Goal: Share content

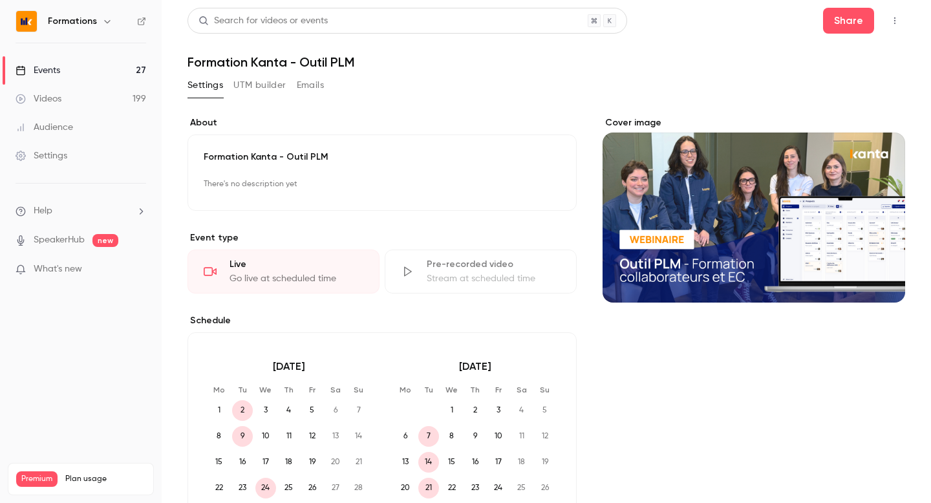
scroll to position [136, 0]
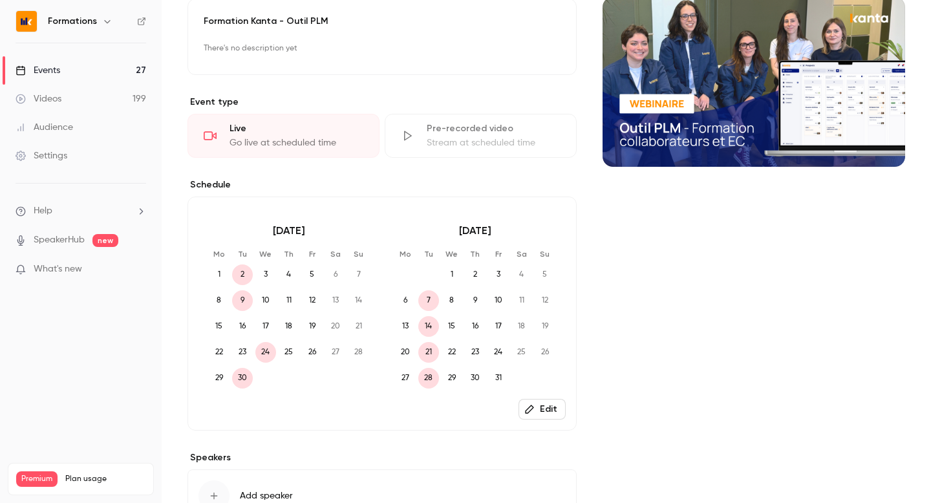
click at [98, 29] on div "Formations" at bounding box center [81, 21] width 131 height 22
click at [100, 23] on button "button" at bounding box center [108, 22] width 16 height 16
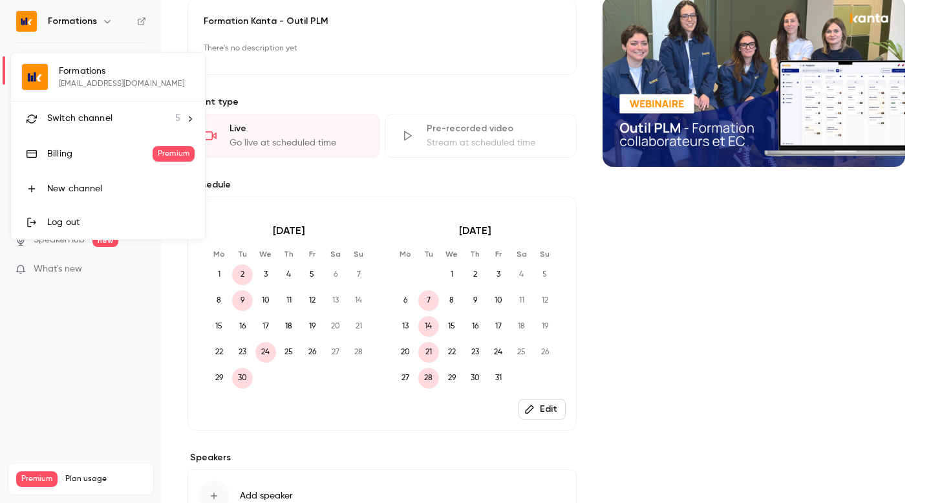
click at [76, 124] on span "Switch channel" at bounding box center [79, 119] width 65 height 14
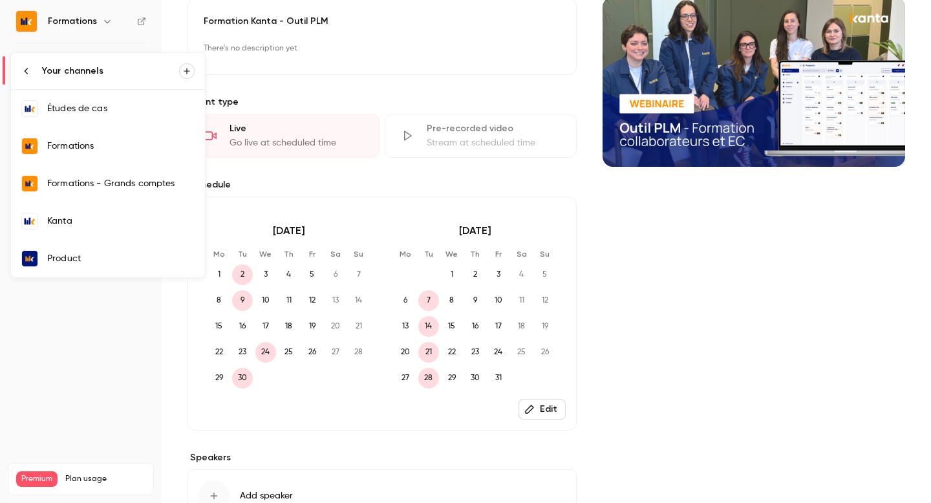
click at [76, 215] on div "Kanta" at bounding box center [120, 221] width 147 height 13
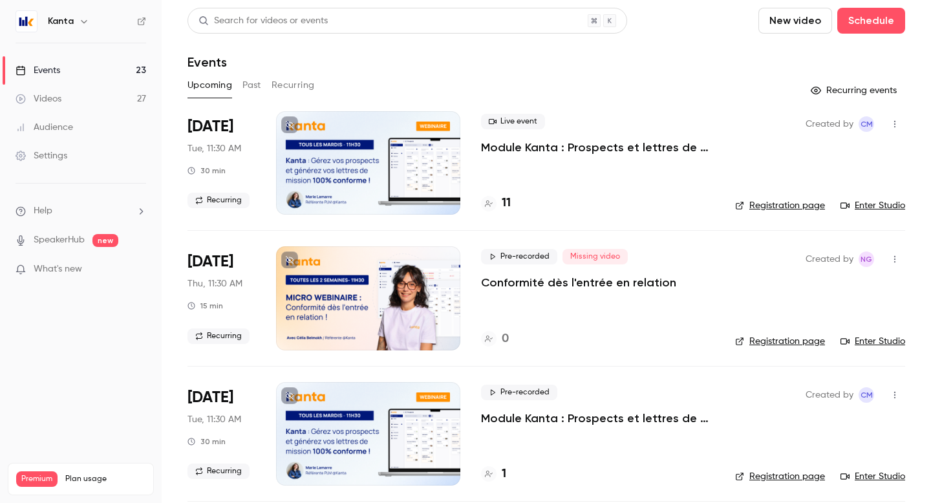
click at [275, 88] on button "Recurring" at bounding box center [293, 85] width 43 height 21
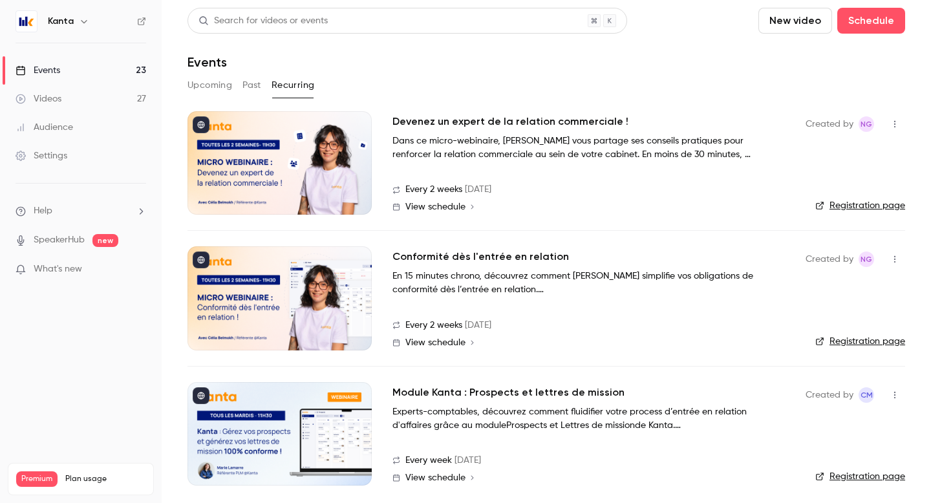
scroll to position [6, 0]
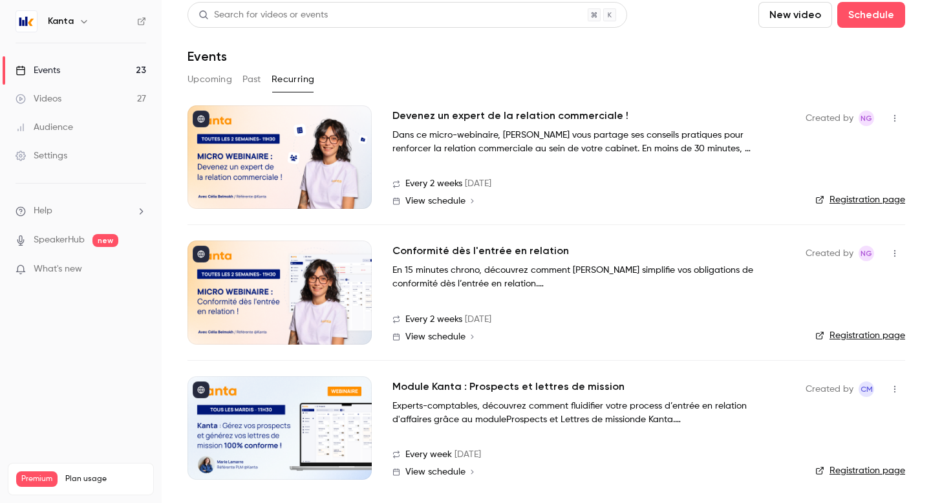
click at [479, 392] on h2 "Module Kanta : Prospects et lettres de mission" at bounding box center [508, 387] width 232 height 16
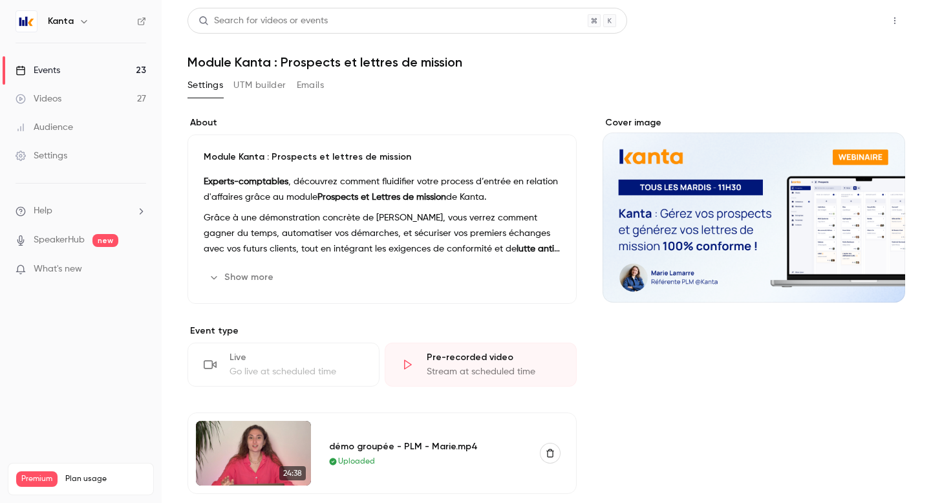
click at [862, 17] on button "Share" at bounding box center [848, 21] width 51 height 26
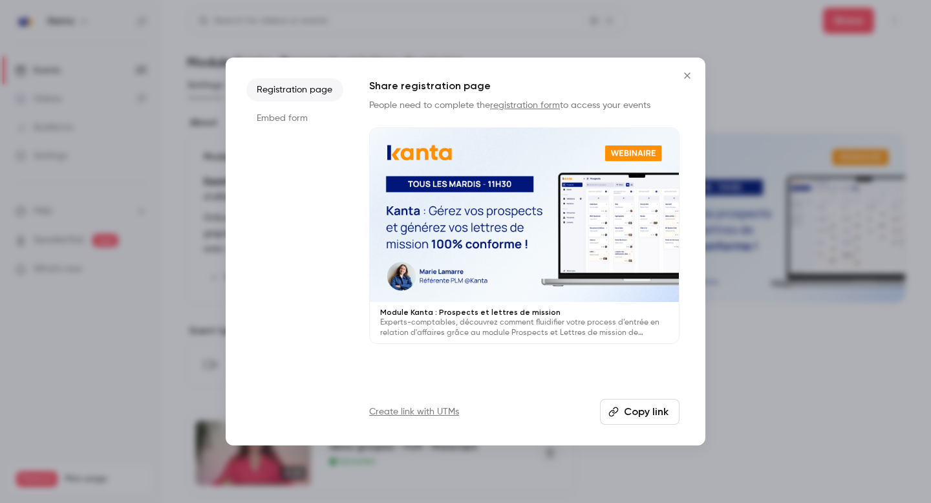
click at [628, 408] on button "Copy link" at bounding box center [640, 412] width 80 height 26
